Goal: Task Accomplishment & Management: Complete application form

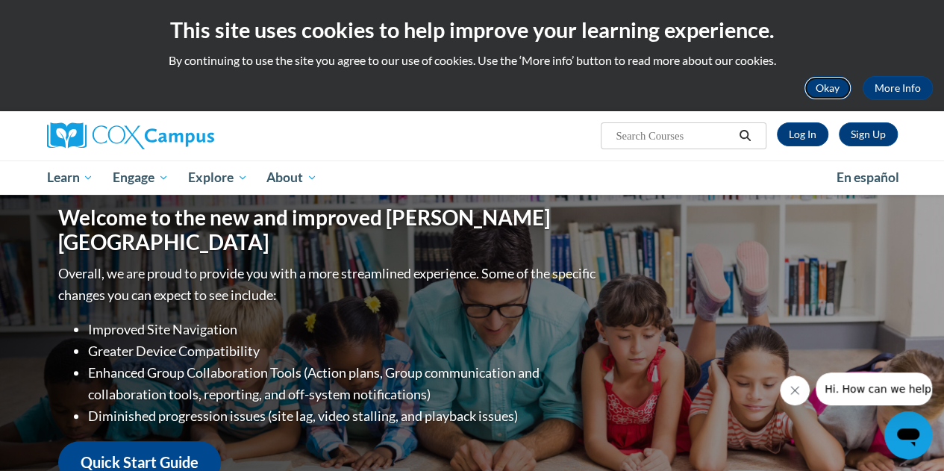
click at [820, 87] on button "Okay" at bounding box center [828, 88] width 48 height 24
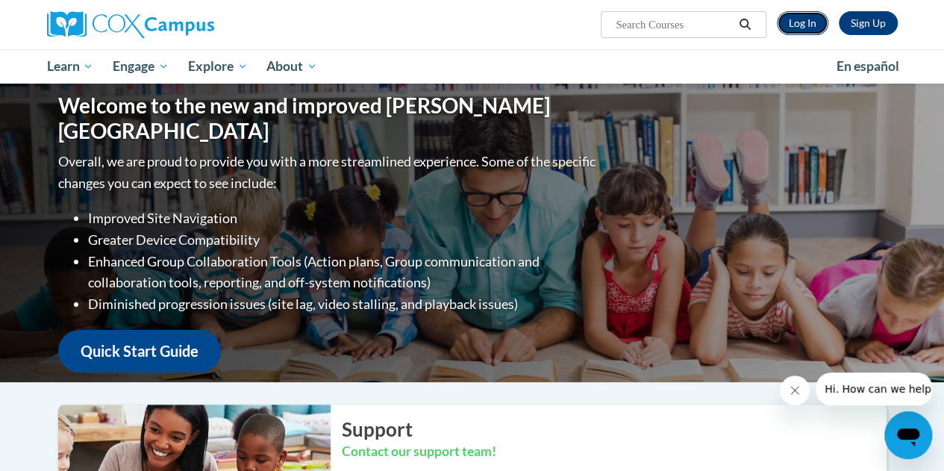
click at [793, 25] on link "Log In" at bounding box center [802, 23] width 51 height 24
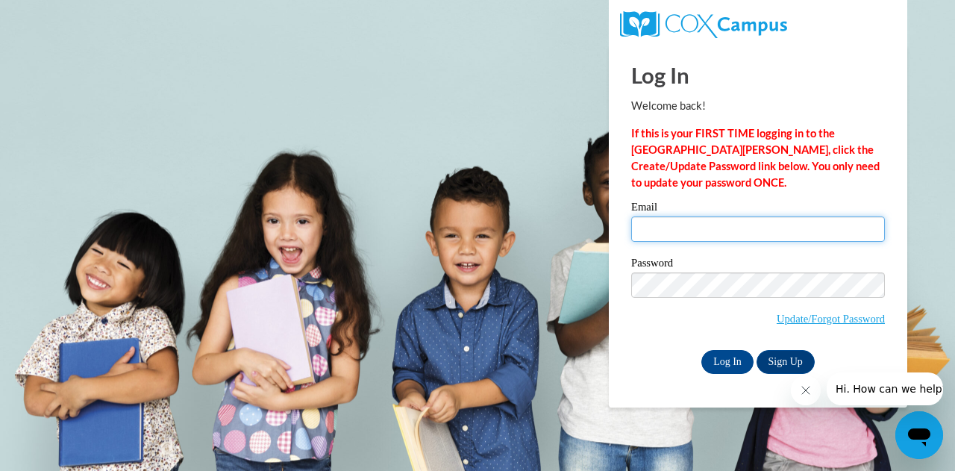
click at [702, 234] on input "Email" at bounding box center [758, 228] width 254 height 25
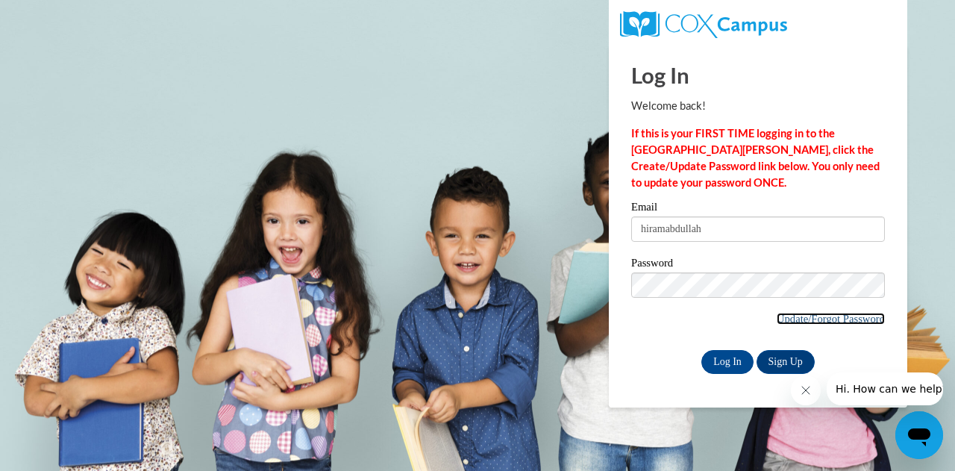
click at [780, 313] on link "Update/Forgot Password" at bounding box center [831, 319] width 108 height 12
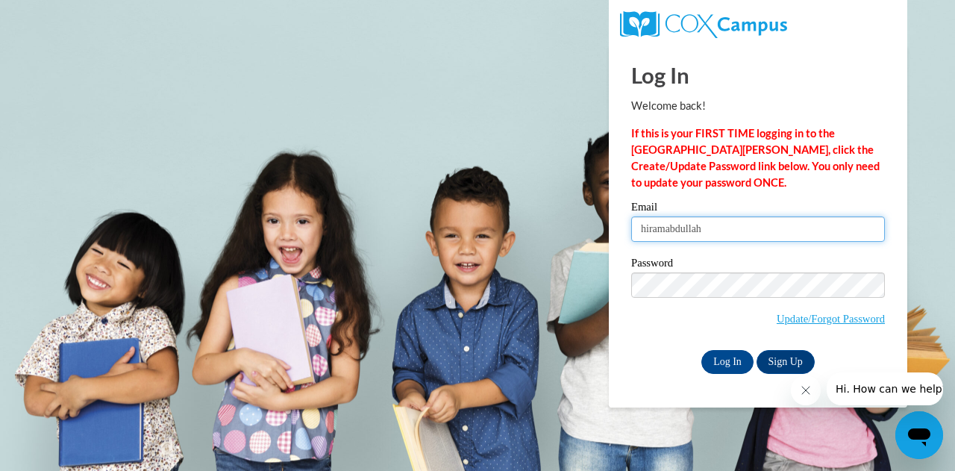
click at [728, 231] on input "hiramabdullah" at bounding box center [758, 228] width 254 height 25
type input "h"
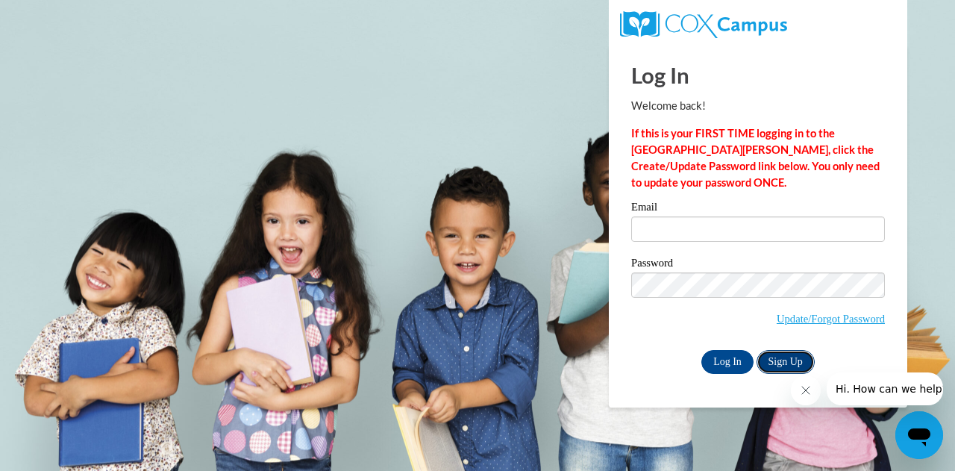
click at [789, 367] on link "Sign Up" at bounding box center [786, 362] width 58 height 24
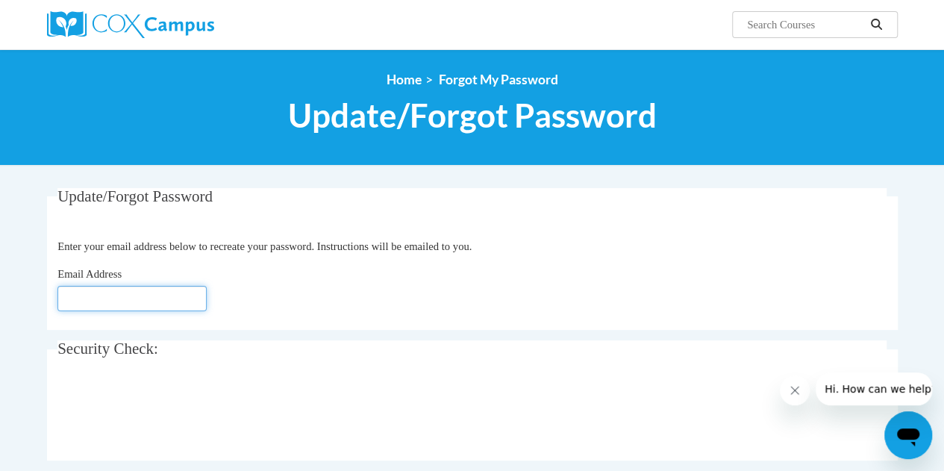
click at [138, 307] on input "Email Address" at bounding box center [131, 298] width 149 height 25
type input "[EMAIL_ADDRESS][DOMAIN_NAME]"
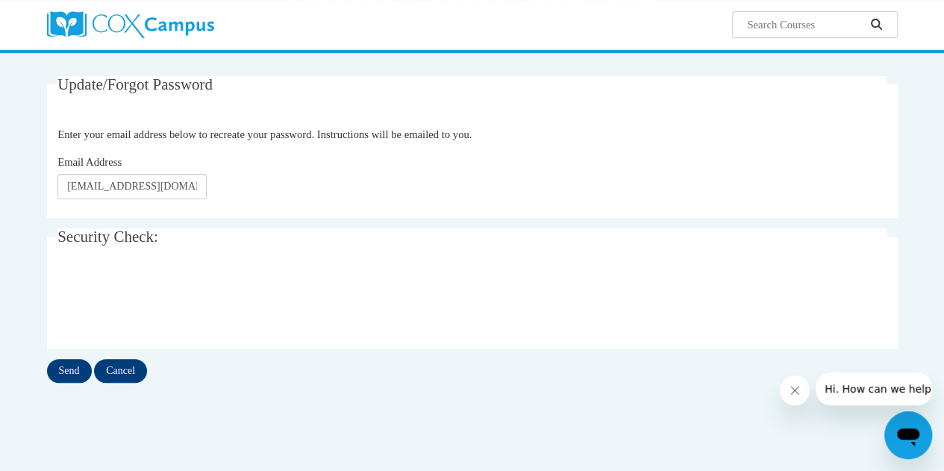
scroll to position [113, 0]
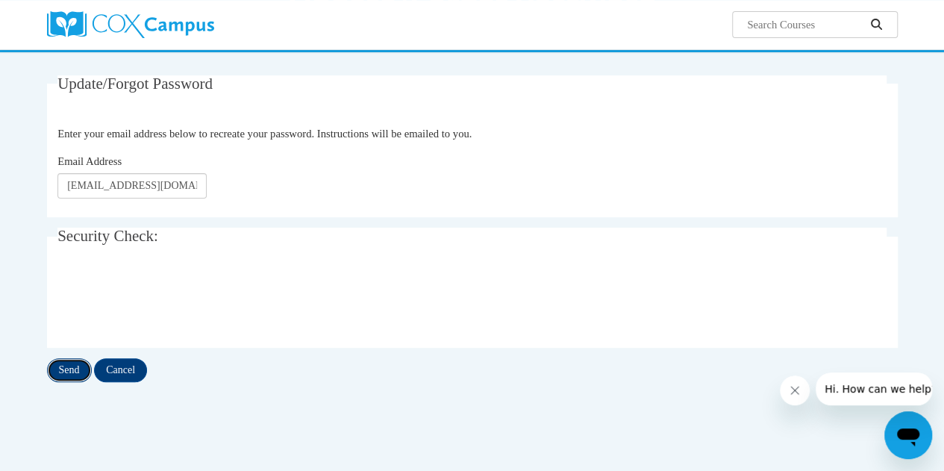
click at [75, 361] on input "Send" at bounding box center [69, 370] width 45 height 24
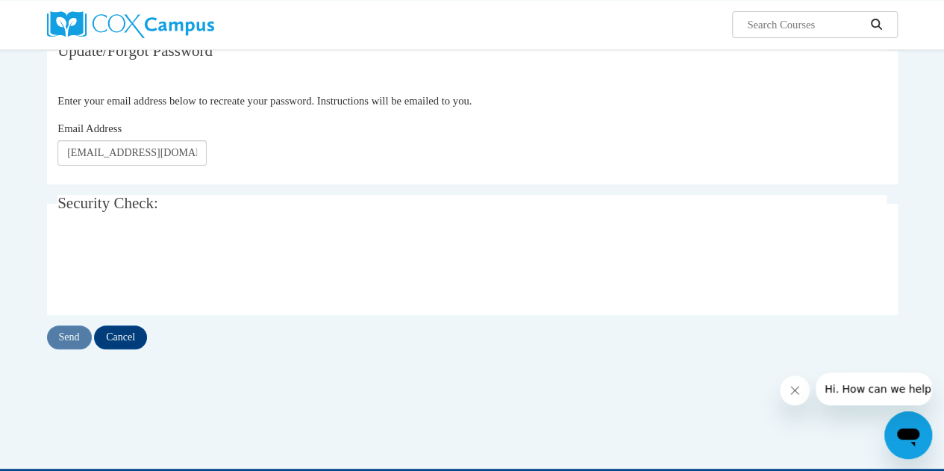
scroll to position [113, 0]
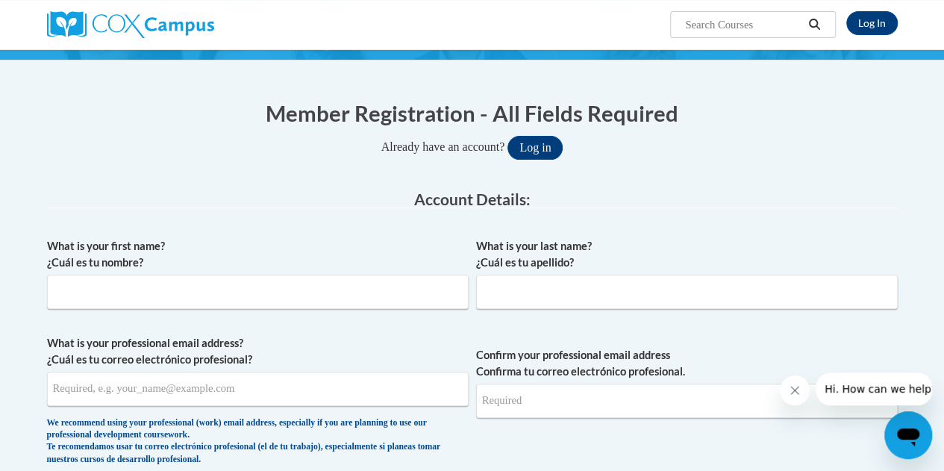
scroll to position [114, 0]
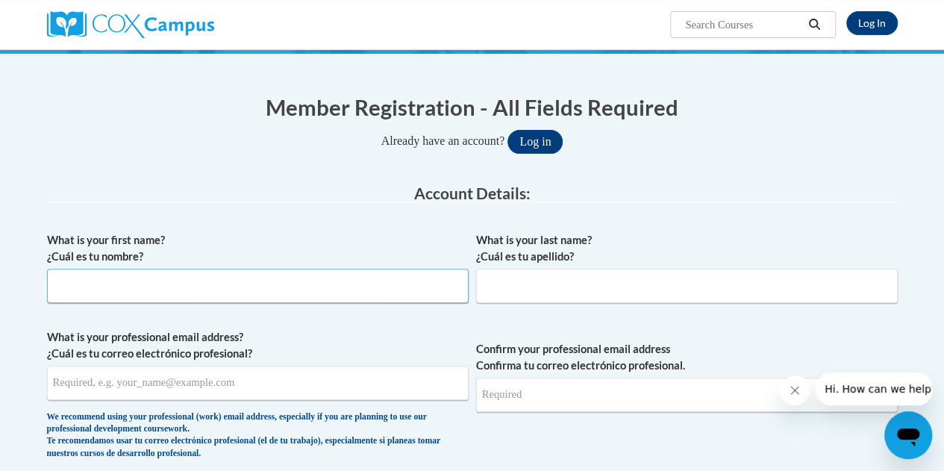
click at [328, 283] on input "What is your first name? ¿Cuál es tu nombre?" at bounding box center [258, 286] width 422 height 34
type input "Hiram"
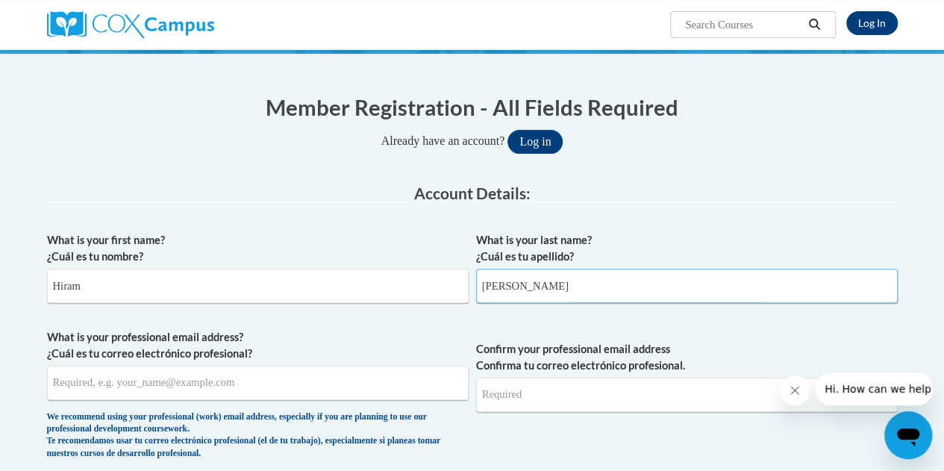
type input "[PERSON_NAME]"
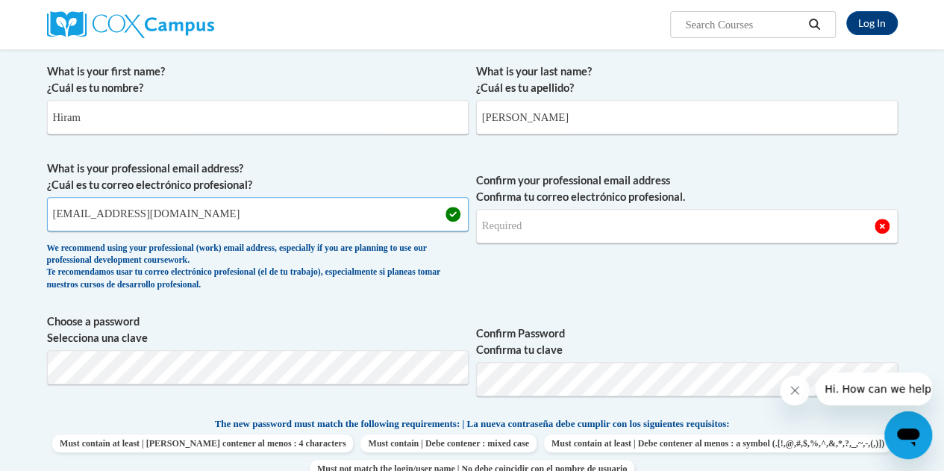
scroll to position [284, 0]
type input "[EMAIL_ADDRESS][DOMAIN_NAME]"
click at [541, 232] on input "Confirm your professional email address Confirma tu correo electrónico profesio…" at bounding box center [687, 225] width 422 height 34
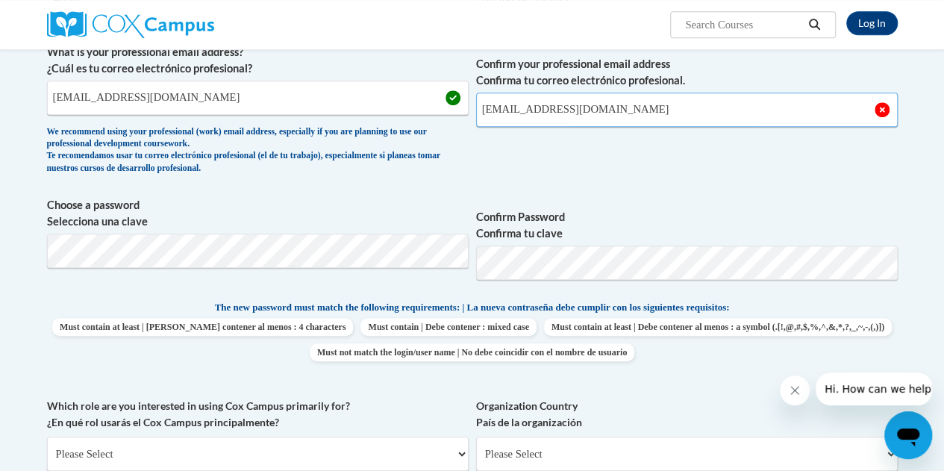
scroll to position [410, 0]
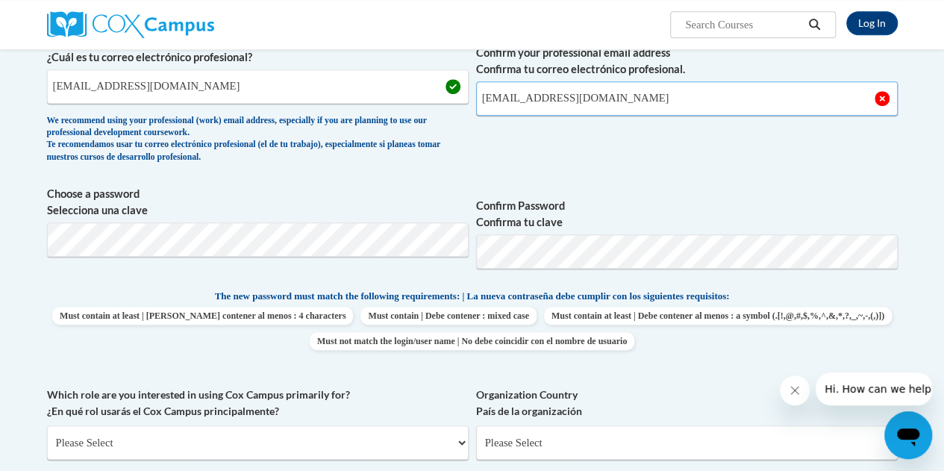
type input "[EMAIL_ADDRESS][DOMAIN_NAME]"
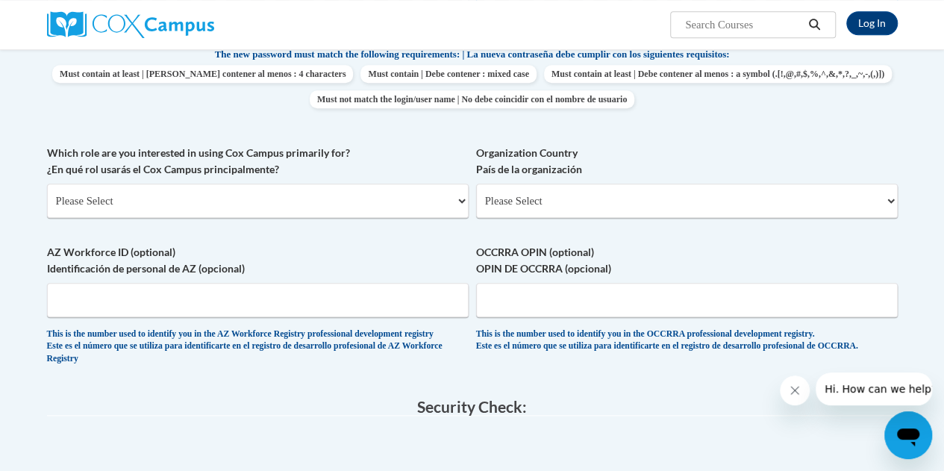
scroll to position [663, 0]
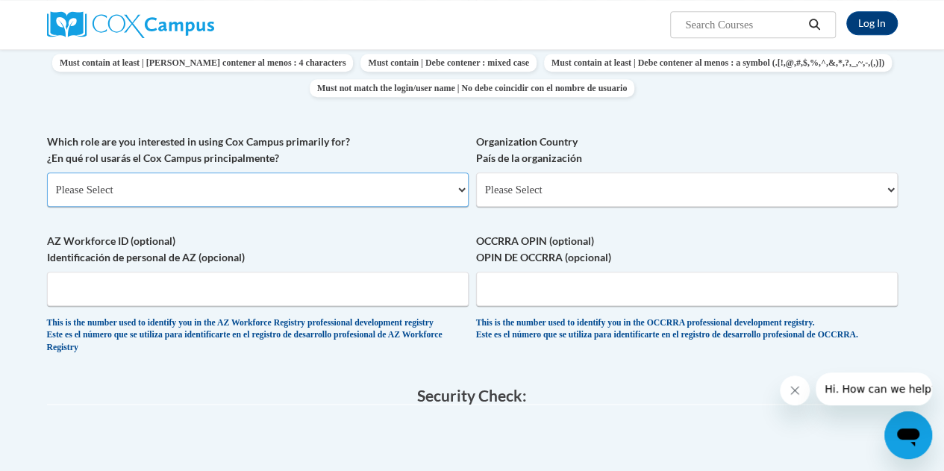
click at [407, 190] on select "Please Select College/University | Colegio/Universidad Community/Nonprofit Part…" at bounding box center [258, 189] width 422 height 34
click at [47, 172] on select "Please Select College/University | Colegio/Universidad Community/Nonprofit Part…" at bounding box center [258, 189] width 422 height 34
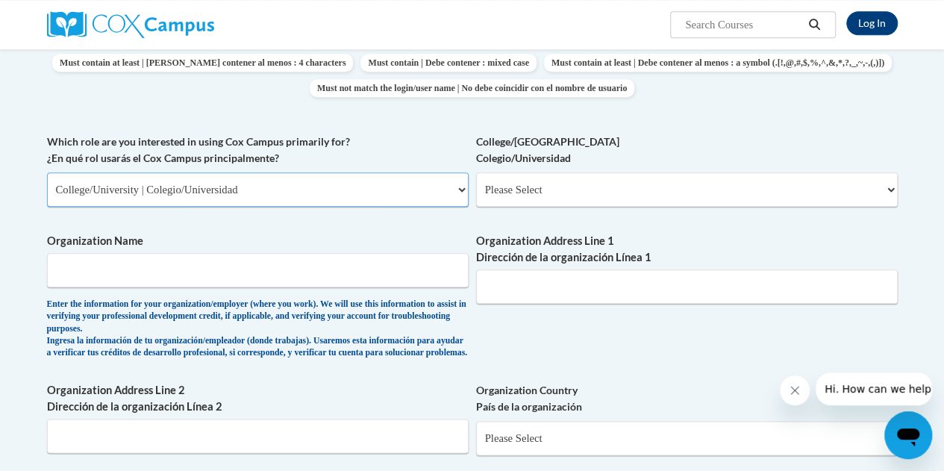
click at [409, 189] on select "Please Select College/University | Colegio/Universidad Community/Nonprofit Part…" at bounding box center [258, 189] width 422 height 34
select select "fbf2d438-af2f-41f8-98f1-81c410e29de3"
click at [47, 172] on select "Please Select College/University | Colegio/Universidad Community/Nonprofit Part…" at bounding box center [258, 189] width 422 height 34
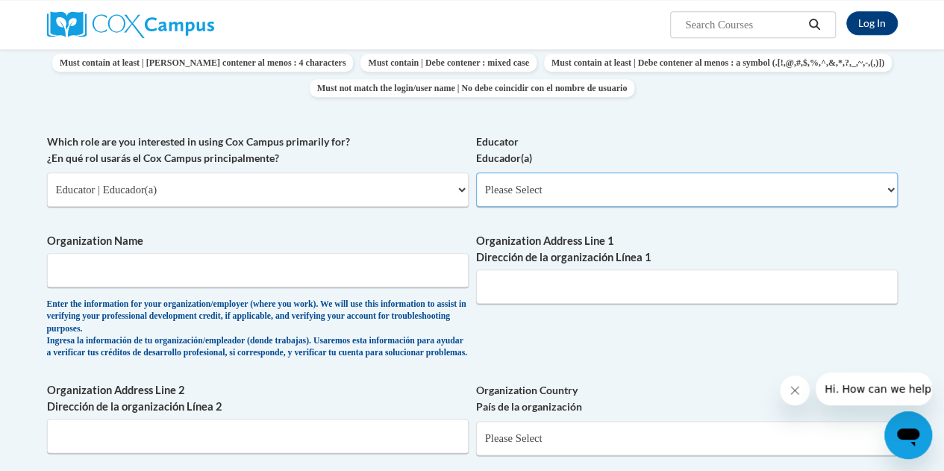
click at [575, 181] on select "Please Select Early Learning/Daycare Teacher/Family Home Care Provider | Maestr…" at bounding box center [687, 189] width 422 height 34
select select "67563ca1-16dc-4830-a7b3-94a34bed3689"
click at [476, 172] on select "Please Select Early Learning/Daycare Teacher/Family Home Care Provider | Maestr…" at bounding box center [687, 189] width 422 height 34
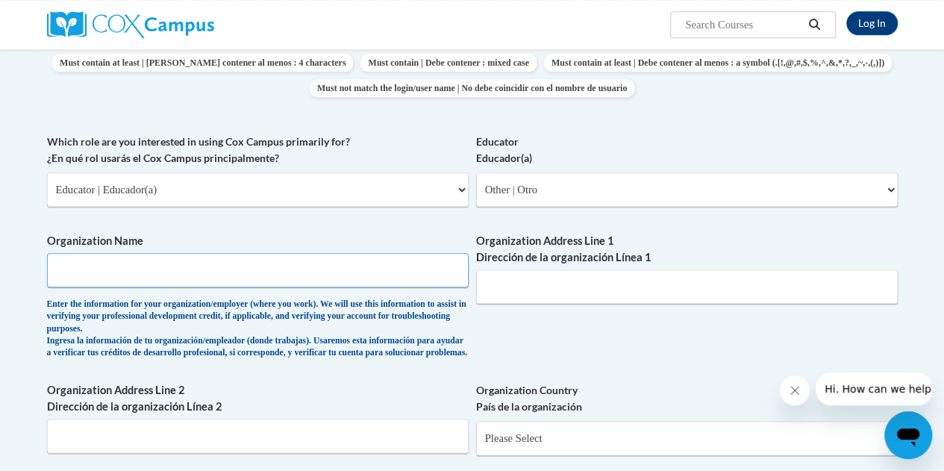
click at [417, 274] on input "Organization Name" at bounding box center [258, 270] width 422 height 34
type input "[GEOGRAPHIC_DATA]"
click at [561, 283] on input "Organization Address Line 1 Dirección de la organización Línea 1" at bounding box center [687, 286] width 422 height 34
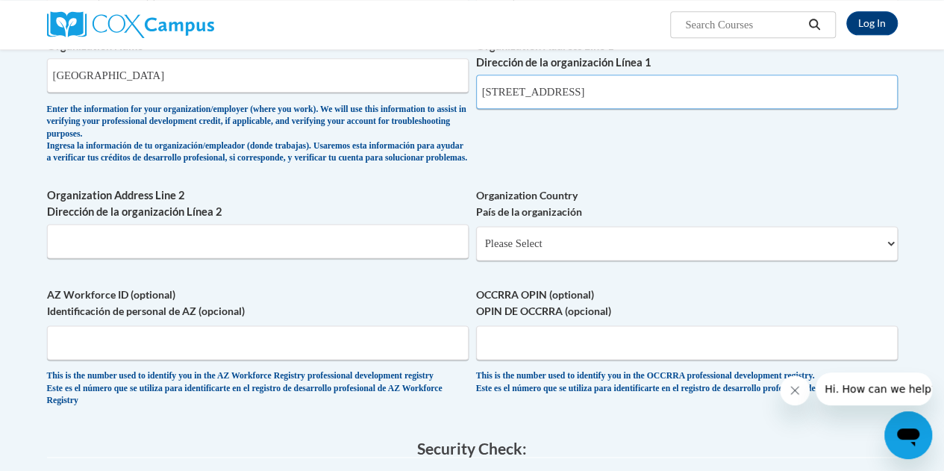
scroll to position [859, 0]
type input "[STREET_ADDRESS]"
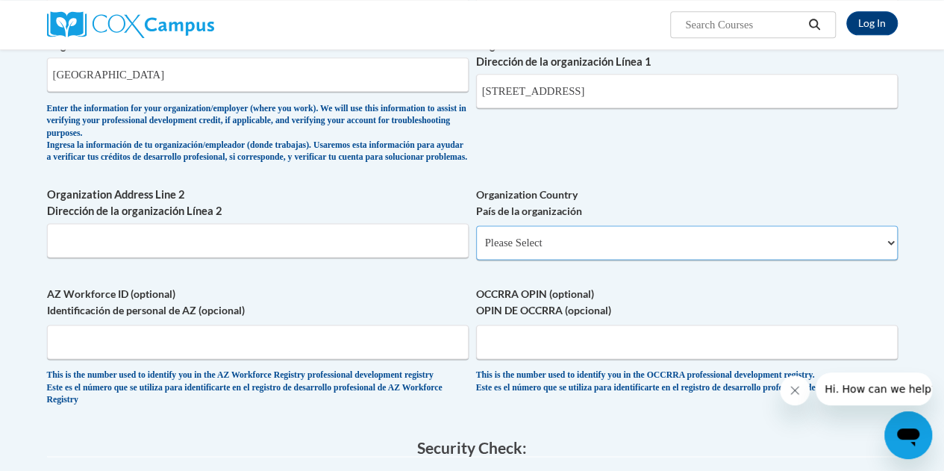
click at [571, 252] on select "Please Select [GEOGRAPHIC_DATA] | [GEOGRAPHIC_DATA] Outside of [GEOGRAPHIC_DATA…" at bounding box center [687, 242] width 422 height 34
select select "ad49bcad-a171-4b2e-b99c-48b446064914"
click at [476, 237] on select "Please Select [GEOGRAPHIC_DATA] | [GEOGRAPHIC_DATA] Outside of [GEOGRAPHIC_DATA…" at bounding box center [687, 242] width 422 height 34
select select
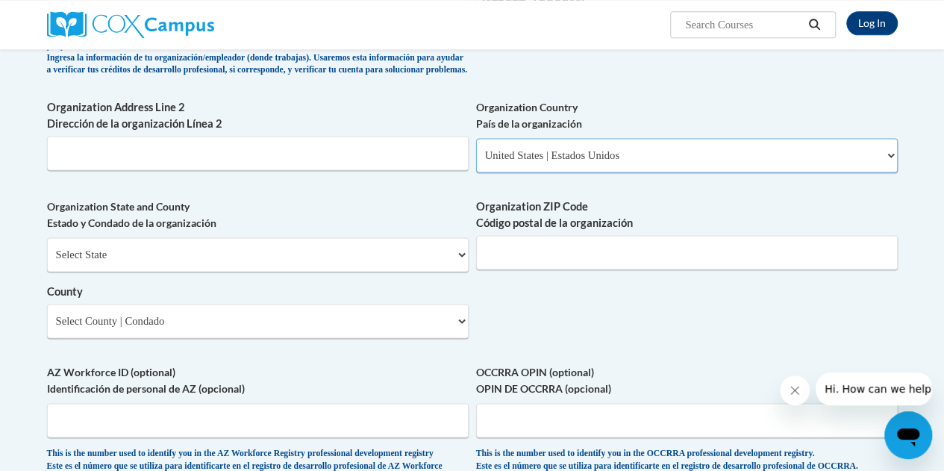
scroll to position [948, 0]
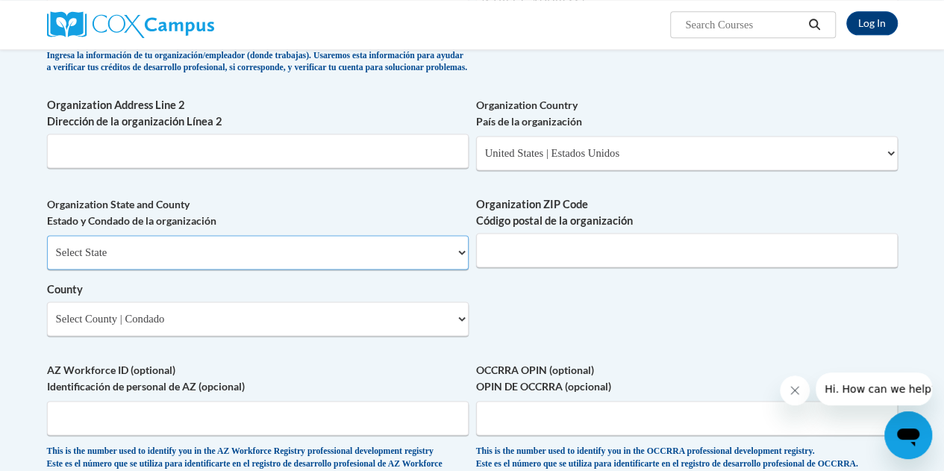
click at [392, 266] on select "Select State [US_STATE] [US_STATE] [US_STATE] [US_STATE] [US_STATE] [US_STATE] …" at bounding box center [258, 252] width 422 height 34
select select "[US_STATE]"
click at [47, 246] on select "Select State [US_STATE] [US_STATE] [US_STATE] [US_STATE] [US_STATE] [US_STATE] …" at bounding box center [258, 252] width 422 height 34
click at [654, 248] on input "Organization ZIP Code Código postal de la organización" at bounding box center [687, 250] width 422 height 34
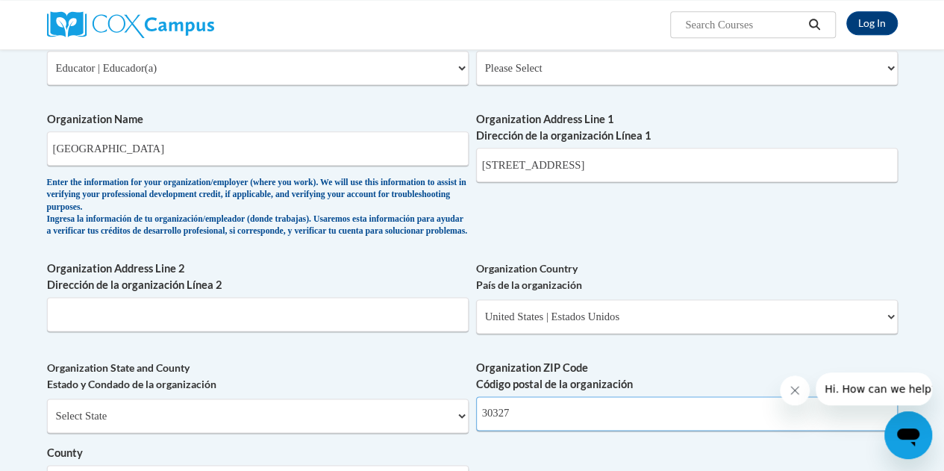
scroll to position [778, 0]
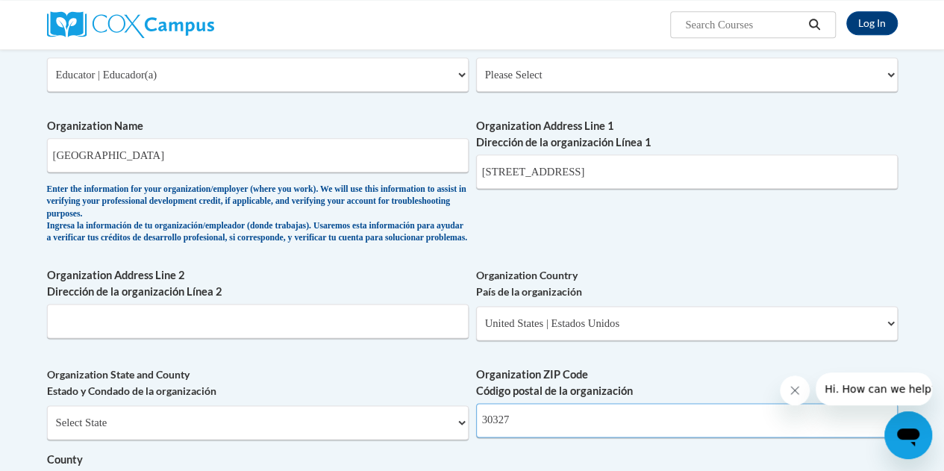
type input "30327"
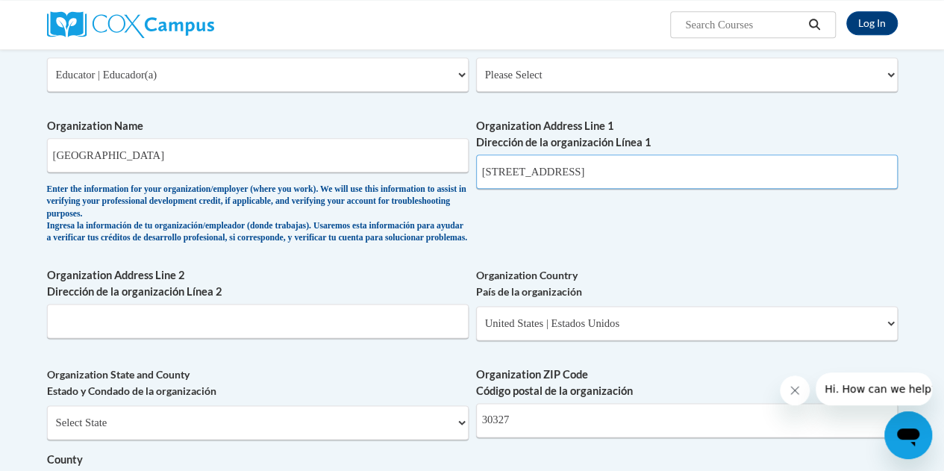
click at [712, 169] on input "[STREET_ADDRESS]" at bounding box center [687, 171] width 422 height 34
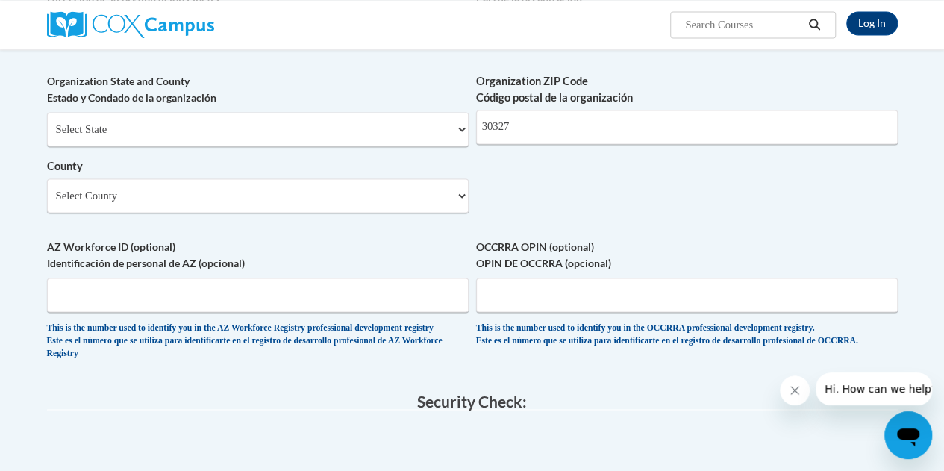
scroll to position [1092, 0]
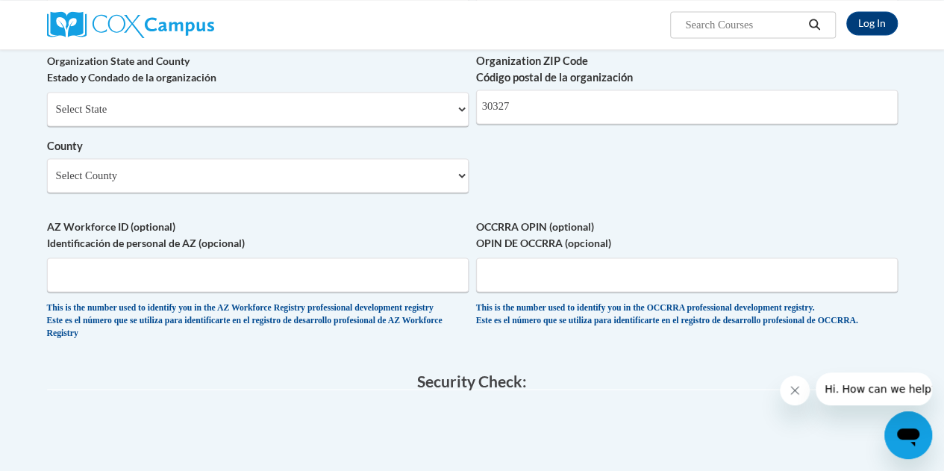
type input "[STREET_ADDRESS]"
click at [454, 187] on select "Select County Appling [PERSON_NAME] [PERSON_NAME] [PERSON_NAME] [PERSON_NAME] B…" at bounding box center [258, 175] width 422 height 34
click at [47, 169] on select "Select County Appling [PERSON_NAME] [PERSON_NAME] [PERSON_NAME] [PERSON_NAME] B…" at bounding box center [258, 175] width 422 height 34
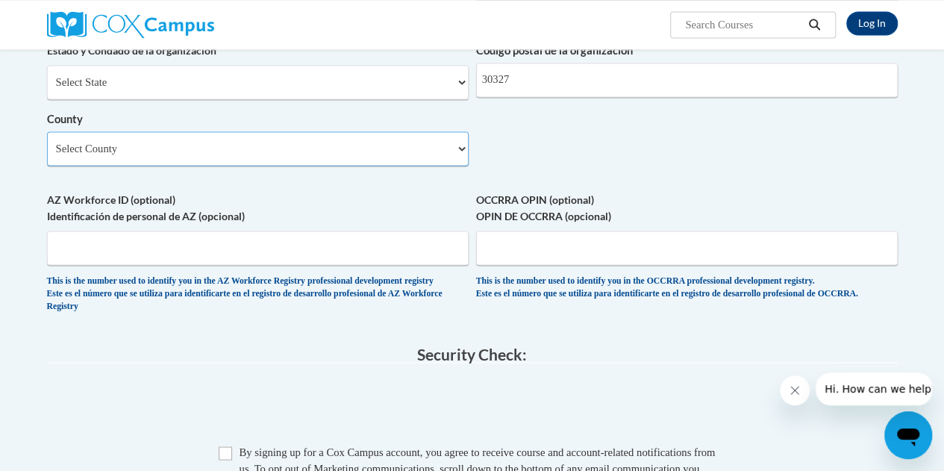
scroll to position [1127, 0]
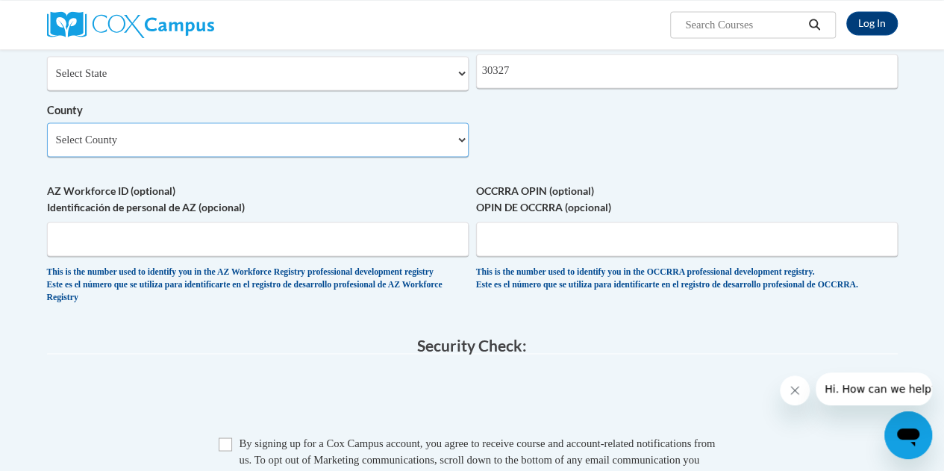
click at [443, 157] on select "Select County Appling [PERSON_NAME] [PERSON_NAME] [PERSON_NAME] [PERSON_NAME] B…" at bounding box center [258, 139] width 422 height 34
select select "[PERSON_NAME]"
click at [47, 134] on select "Select County Appling [PERSON_NAME] [PERSON_NAME] [PERSON_NAME] [PERSON_NAME] B…" at bounding box center [258, 139] width 422 height 34
click at [463, 146] on select "Select County Appling [PERSON_NAME] [PERSON_NAME] [PERSON_NAME] [PERSON_NAME] B…" at bounding box center [258, 139] width 422 height 34
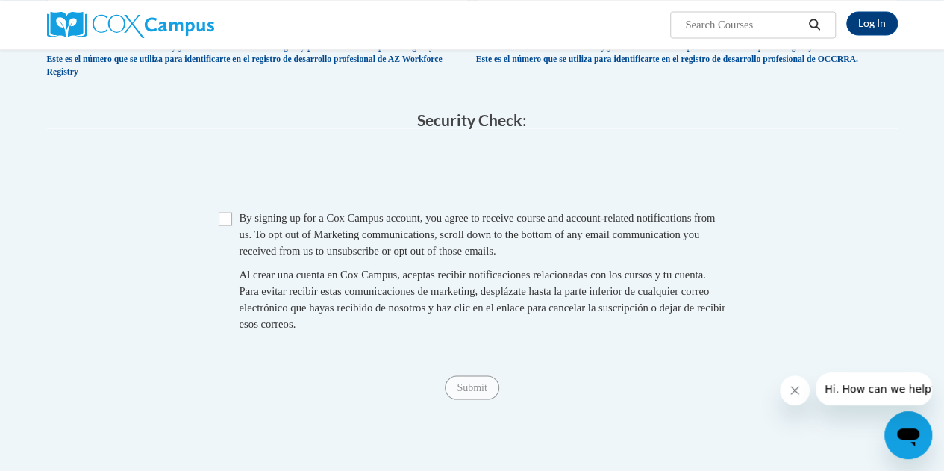
scroll to position [1355, 0]
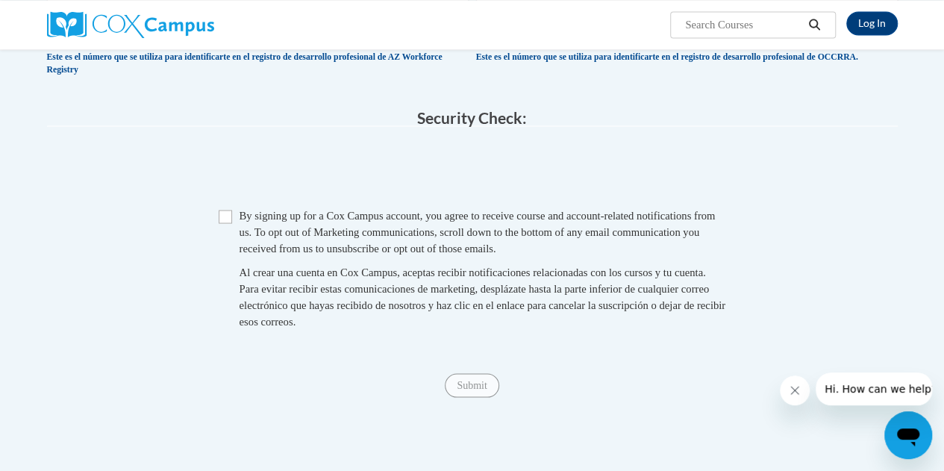
click at [593, 329] on div "Al crear una cuenta en Cox Campus, aceptas recibir notificaciones relacionadas …" at bounding box center [483, 296] width 486 height 66
click at [225, 223] on input "Checkbox" at bounding box center [225, 216] width 13 height 13
checkbox input "true"
click at [457, 397] on input "Submit" at bounding box center [472, 385] width 54 height 24
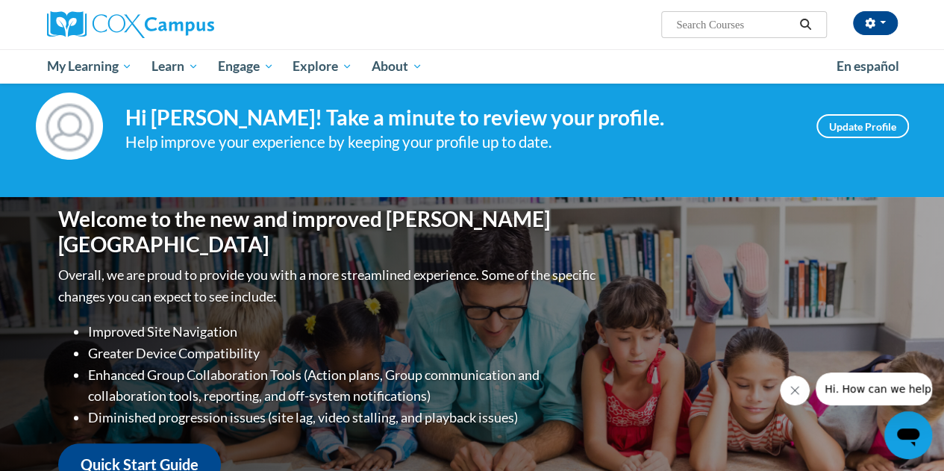
scroll to position [34, 0]
